Goal: Task Accomplishment & Management: Complete application form

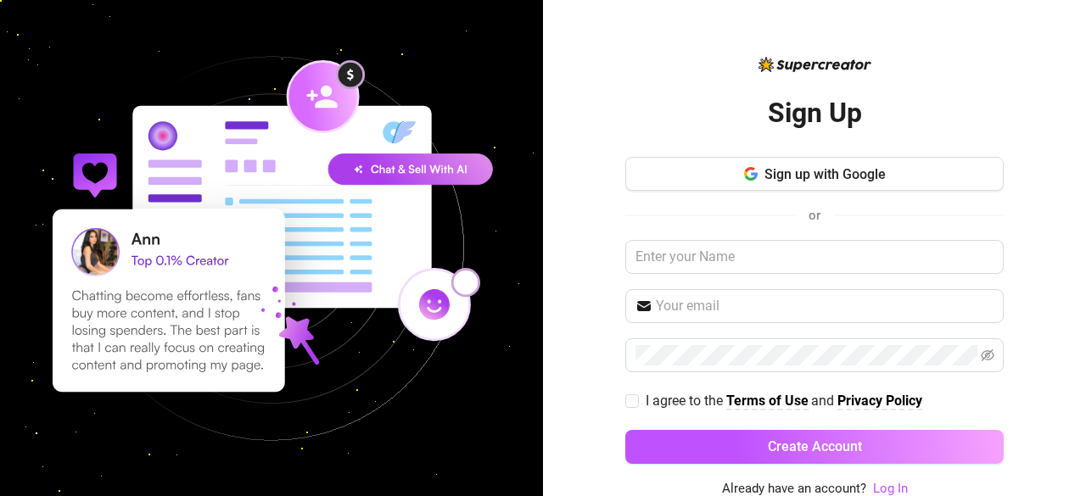
click at [885, 488] on link "Log In" at bounding box center [890, 488] width 35 height 15
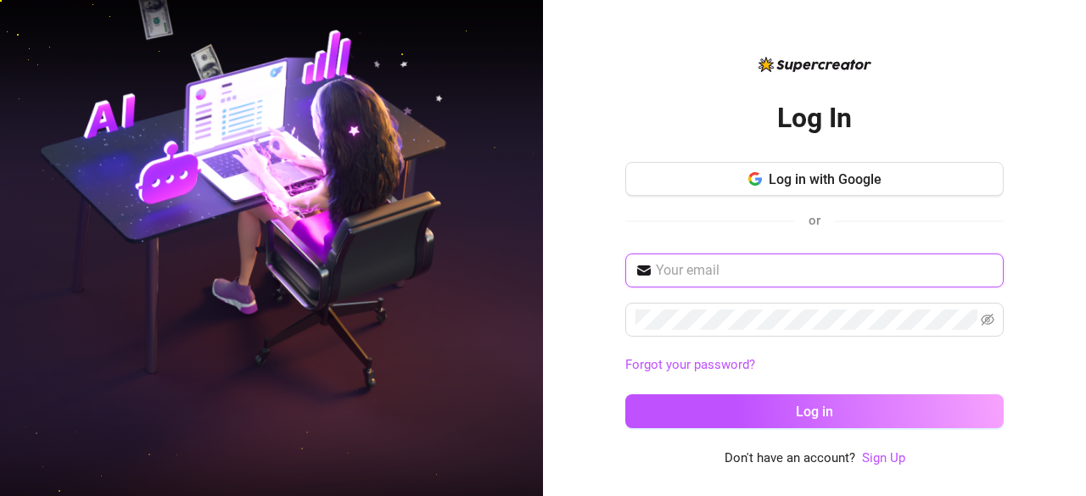
click at [729, 267] on input "text" at bounding box center [825, 270] width 338 height 20
type input "josepholoruntoba48@gmail.com"
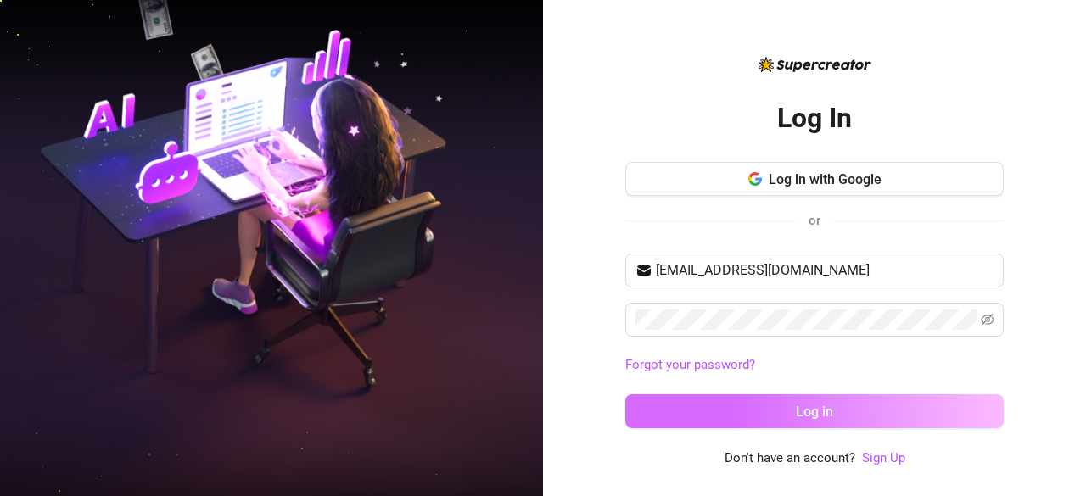
click at [771, 410] on button "Log in" at bounding box center [814, 411] width 378 height 34
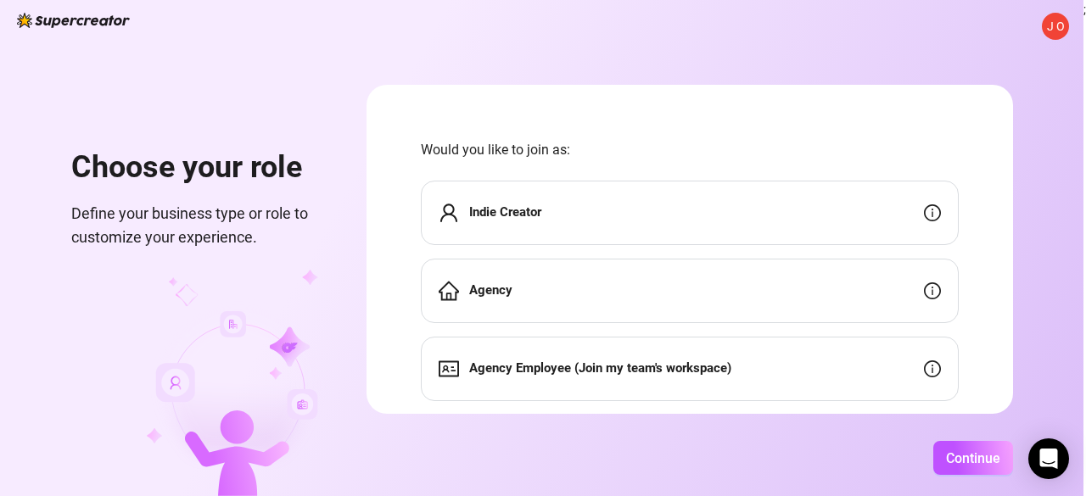
click at [753, 374] on div "Agency Employee (Join my team's workspace)" at bounding box center [690, 369] width 538 height 64
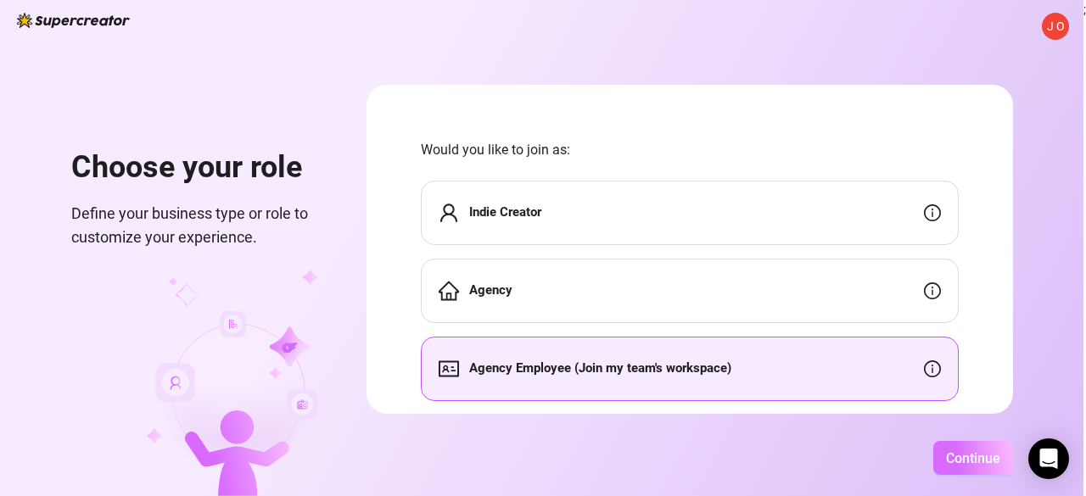
click at [961, 456] on span "Continue" at bounding box center [973, 458] width 54 height 16
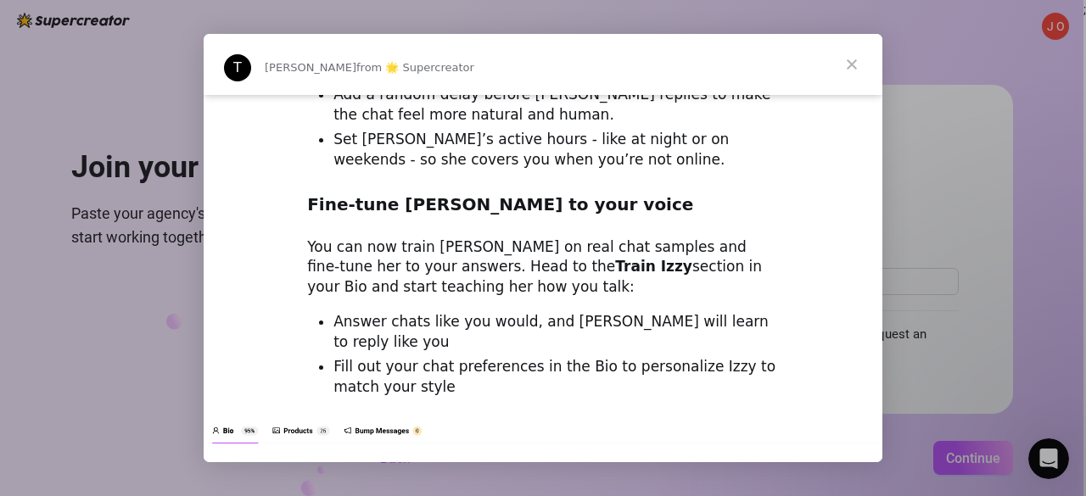
scroll to position [1651, 0]
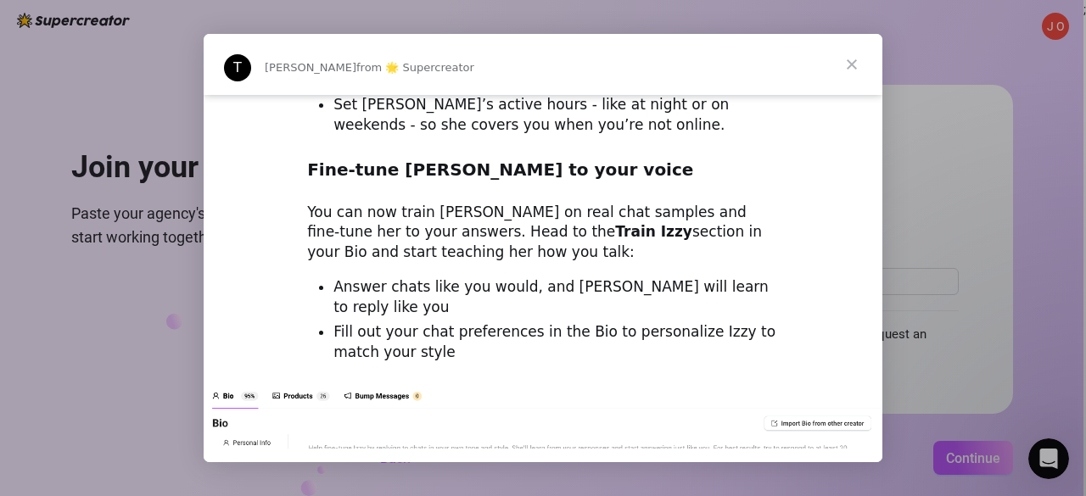
click at [849, 64] on span "Close" at bounding box center [851, 64] width 61 height 61
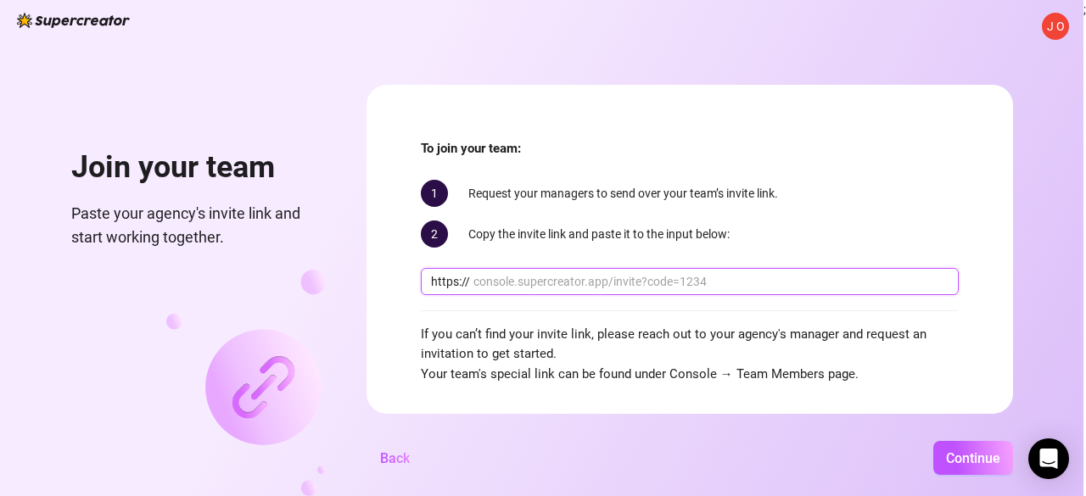
paste input "[EMAIL_ADDRESS][DOMAIN_NAME]"
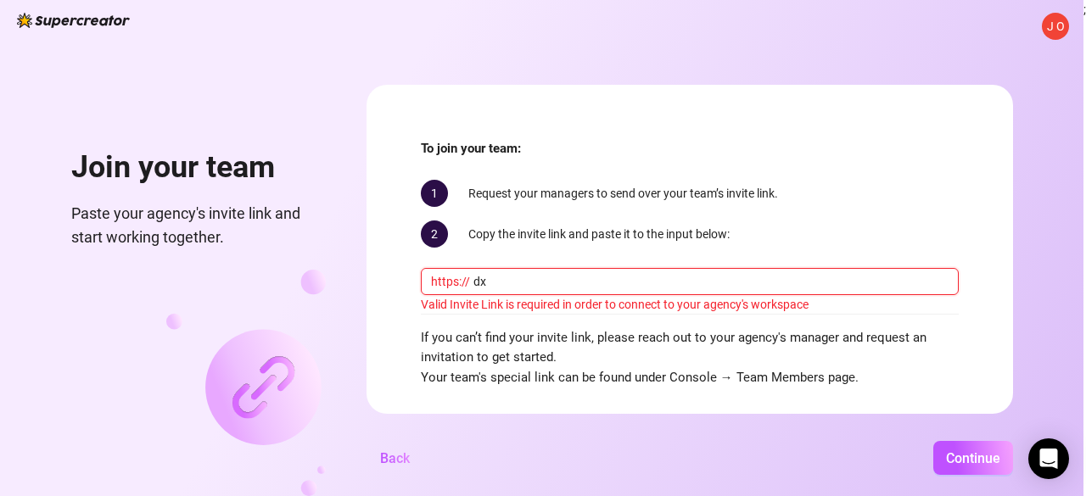
type input "d"
paste input "[DOMAIN_NAME][URL]"
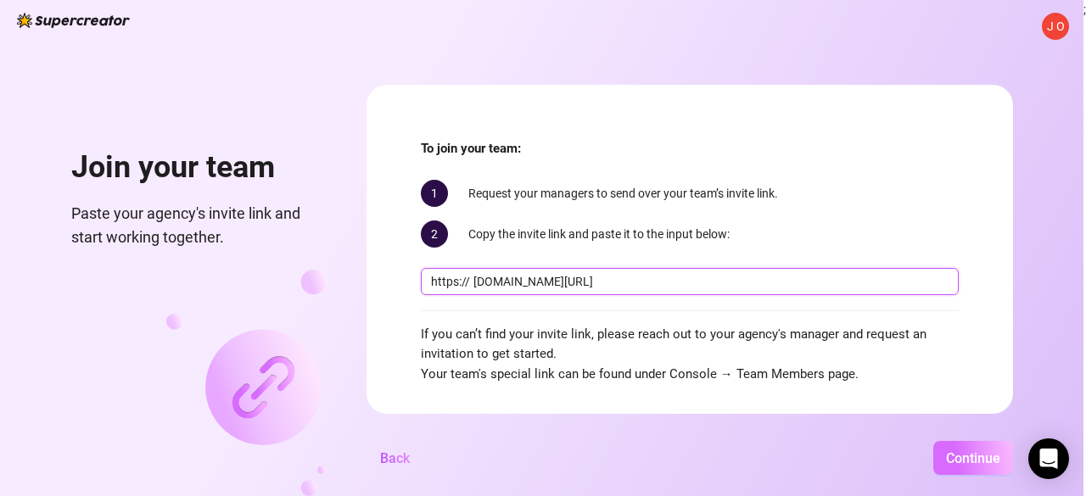
type input "[DOMAIN_NAME][URL]"
click at [962, 451] on span "Continue" at bounding box center [973, 458] width 54 height 16
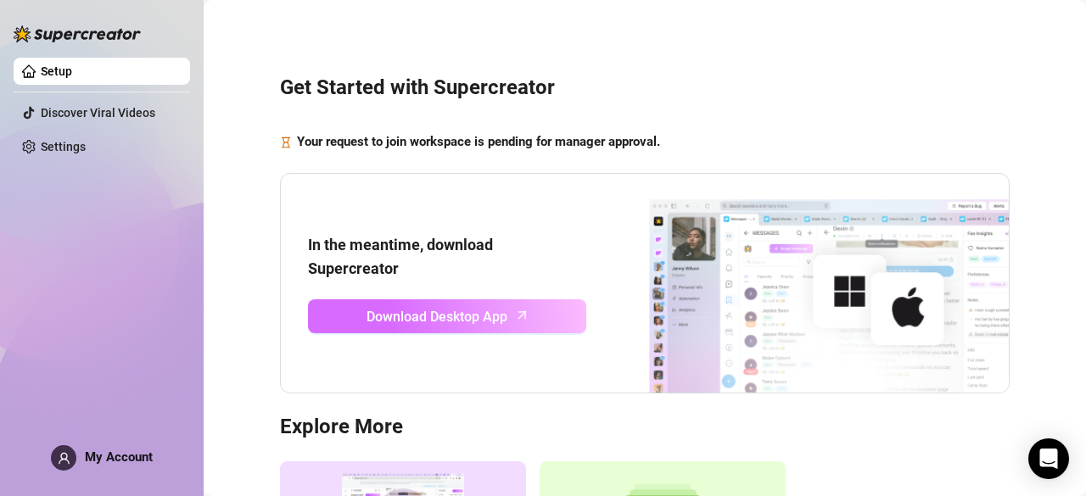
click at [483, 319] on span "Download Desktop App" at bounding box center [436, 316] width 141 height 21
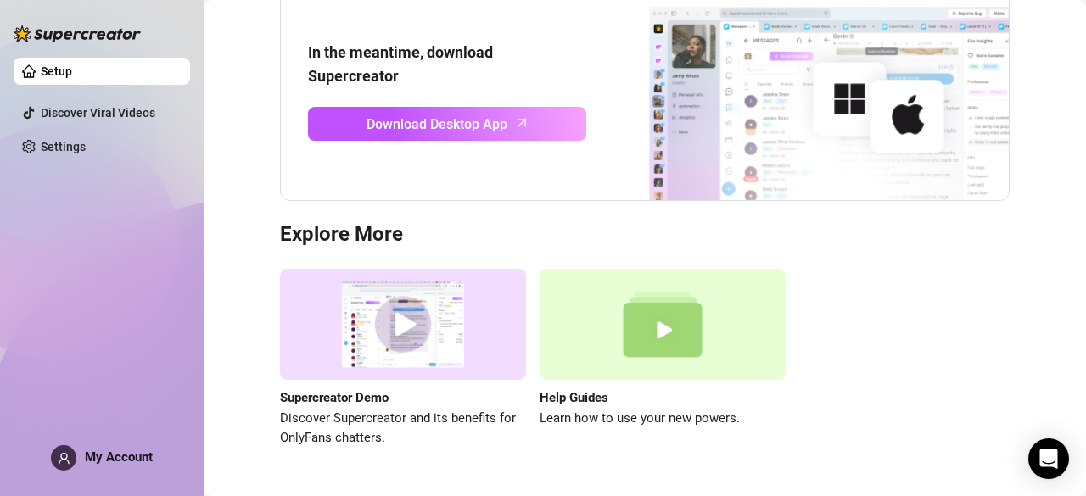
scroll to position [233, 0]
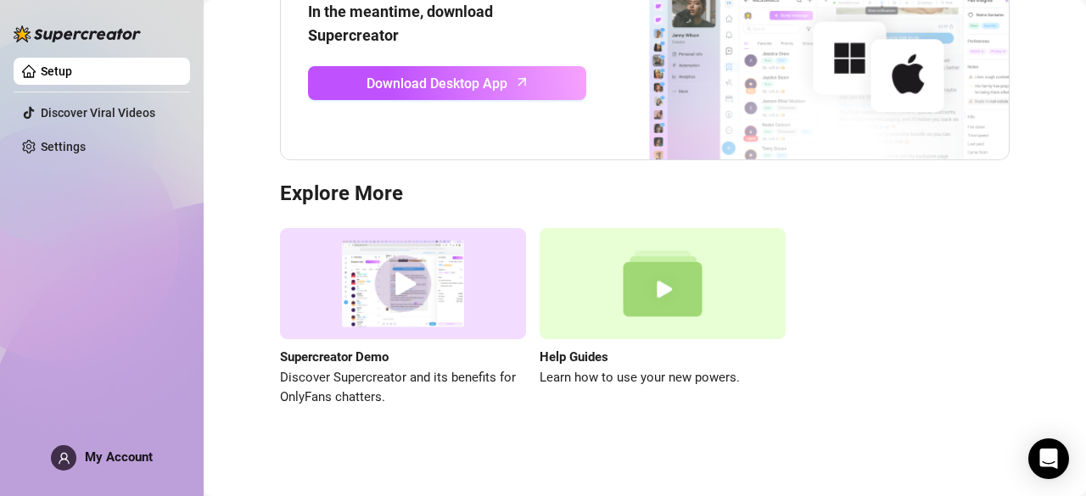
click at [660, 288] on img at bounding box center [662, 283] width 246 height 111
click at [397, 289] on img at bounding box center [403, 283] width 246 height 111
click at [653, 283] on img at bounding box center [662, 283] width 246 height 111
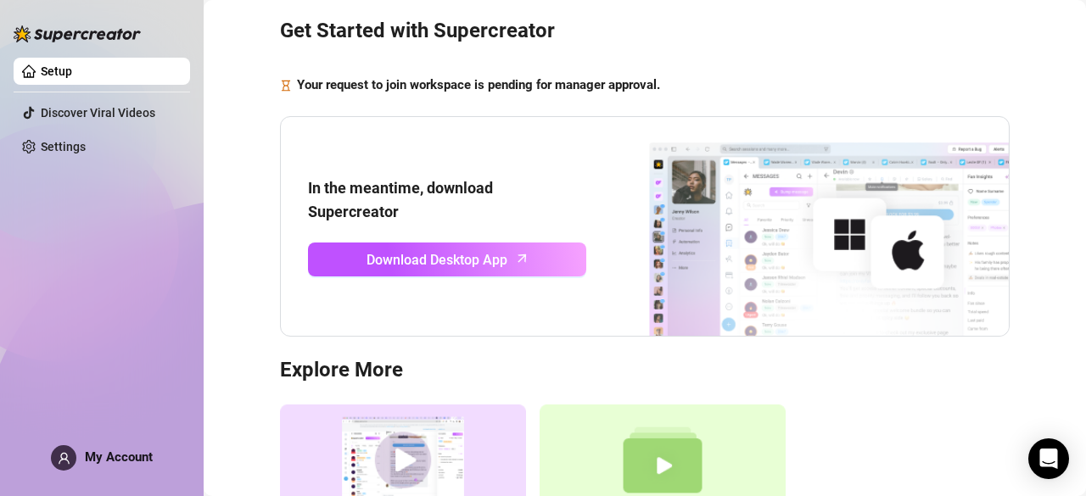
scroll to position [56, 0]
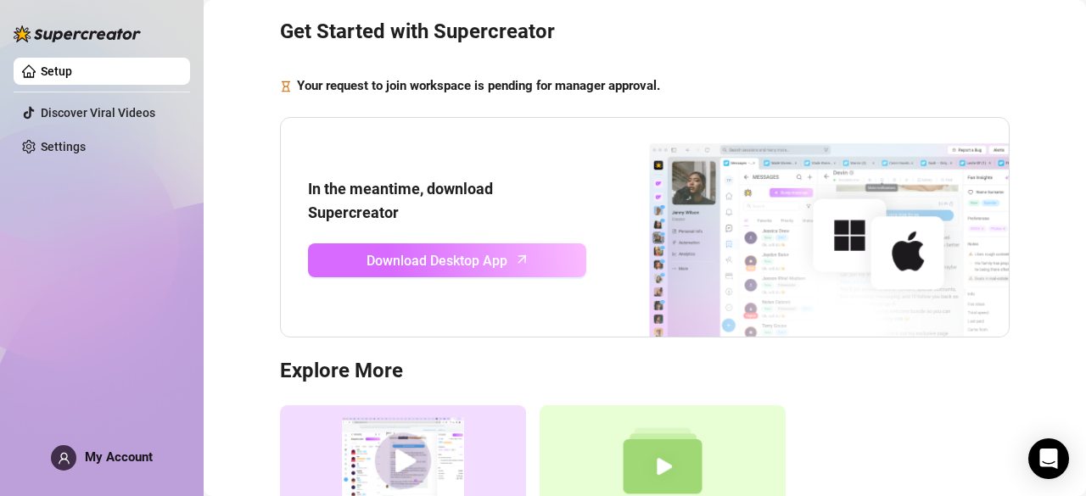
click at [504, 259] on link "Download Desktop App" at bounding box center [447, 260] width 278 height 34
